Goal: Feedback & Contribution: Leave review/rating

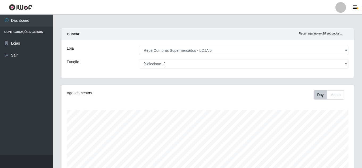
select select "397"
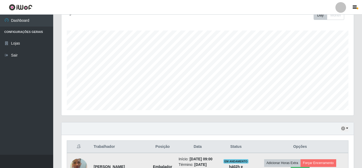
scroll to position [133, 0]
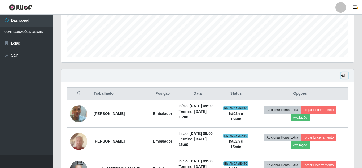
click at [344, 75] on icon "button" at bounding box center [343, 76] width 4 height 4
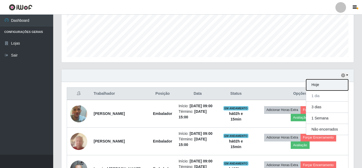
click at [314, 86] on button "Hoje" at bounding box center [327, 85] width 42 height 11
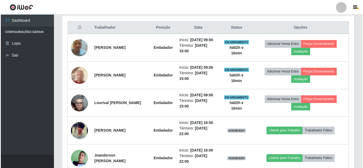
scroll to position [190, 0]
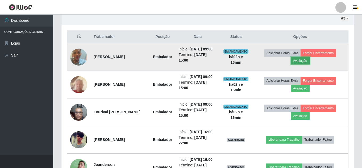
click at [301, 64] on button "Avaliação" at bounding box center [300, 60] width 19 height 7
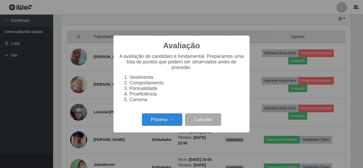
scroll to position [110, 290]
click at [169, 121] on button "Próximo →" at bounding box center [162, 120] width 40 height 13
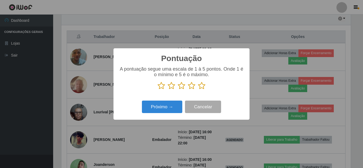
scroll to position [265934, 265755]
click at [201, 84] on icon at bounding box center [201, 86] width 7 height 8
click at [198, 90] on input "radio" at bounding box center [198, 90] width 0 height 0
click at [183, 100] on div "Pontuação × A pontuação segue uma escala de 1 à 5 pontos. Onde 1 é o mínimo e 5…" at bounding box center [182, 84] width 136 height 72
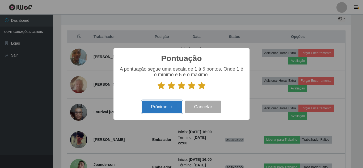
click at [176, 103] on button "Próximo →" at bounding box center [162, 107] width 40 height 13
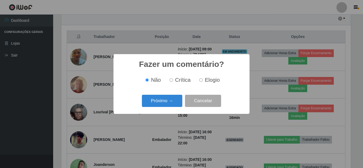
click at [176, 103] on button "Próximo →" at bounding box center [162, 101] width 40 height 13
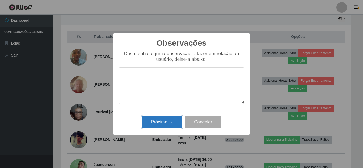
click at [167, 123] on button "Próximo →" at bounding box center [162, 122] width 40 height 13
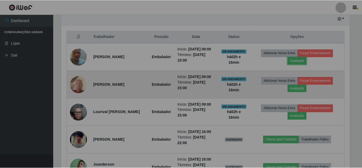
scroll to position [110, 292]
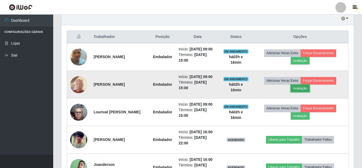
click at [301, 92] on button "Avaliação" at bounding box center [300, 88] width 19 height 7
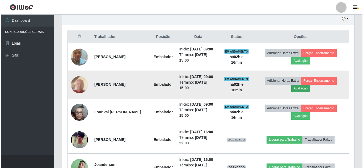
scroll to position [110, 290]
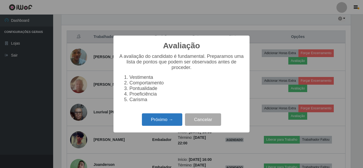
click at [177, 119] on button "Próximo →" at bounding box center [162, 120] width 40 height 13
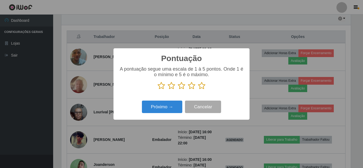
click at [206, 85] on p at bounding box center [182, 86] width 126 height 8
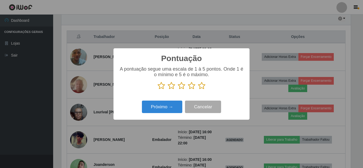
click at [204, 88] on icon at bounding box center [201, 86] width 7 height 8
click at [198, 90] on input "radio" at bounding box center [198, 90] width 0 height 0
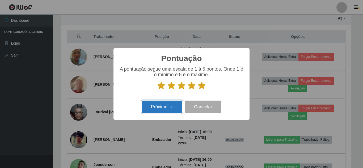
click at [171, 111] on button "Próximo →" at bounding box center [162, 107] width 40 height 13
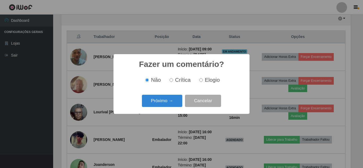
click at [173, 103] on button "Próximo →" at bounding box center [162, 101] width 40 height 13
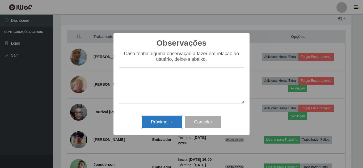
click at [170, 126] on button "Próximo →" at bounding box center [162, 122] width 40 height 13
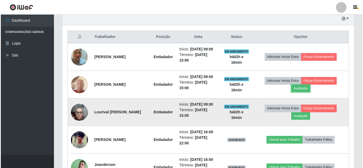
scroll to position [110, 292]
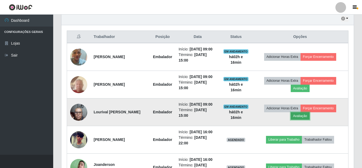
click at [299, 120] on button "Avaliação" at bounding box center [300, 116] width 19 height 7
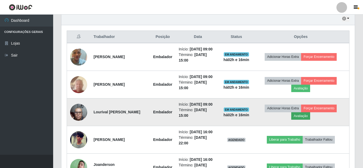
scroll to position [110, 290]
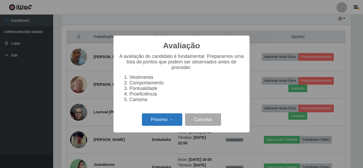
click at [173, 121] on button "Próximo →" at bounding box center [162, 120] width 40 height 13
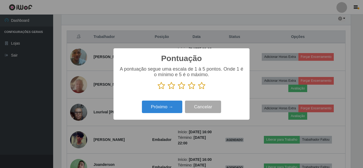
drag, startPoint x: 200, startPoint y: 85, endPoint x: 165, endPoint y: 109, distance: 41.8
click at [200, 86] on icon at bounding box center [201, 86] width 7 height 8
click at [198, 90] on input "radio" at bounding box center [198, 90] width 0 height 0
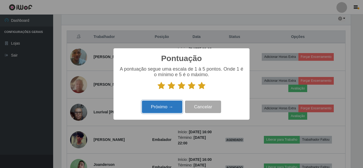
click at [165, 109] on button "Próximo →" at bounding box center [162, 107] width 40 height 13
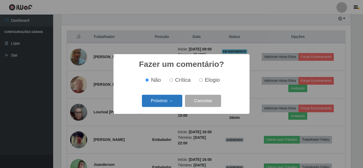
click at [169, 99] on button "Próximo →" at bounding box center [162, 101] width 40 height 13
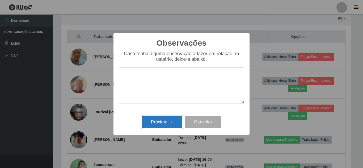
click at [171, 119] on button "Próximo →" at bounding box center [162, 122] width 40 height 13
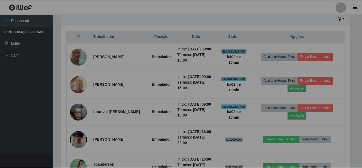
scroll to position [110, 292]
